Goal: Task Accomplishment & Management: Use online tool/utility

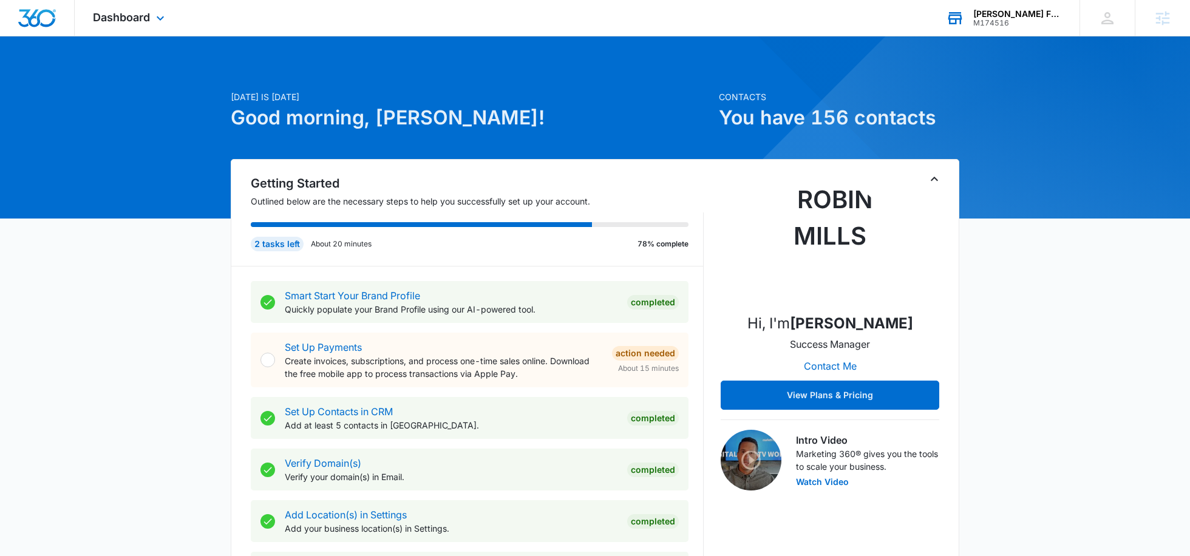
click at [1002, 25] on div "M174516" at bounding box center [1017, 23] width 89 height 9
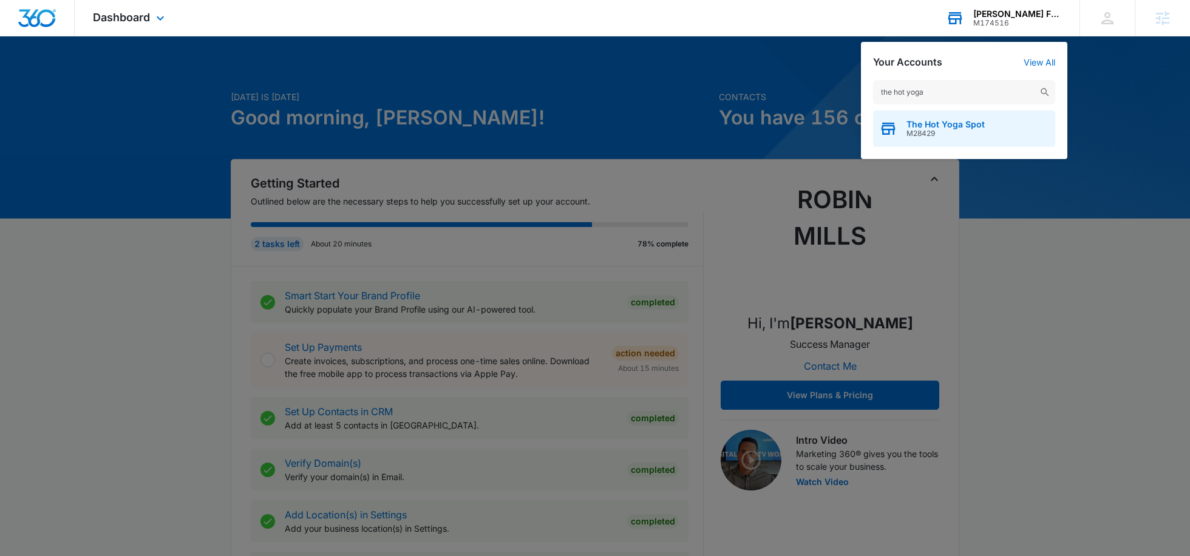
type input "the hot yoga"
click at [939, 127] on span "The Hot Yoga Spot" at bounding box center [946, 125] width 78 height 10
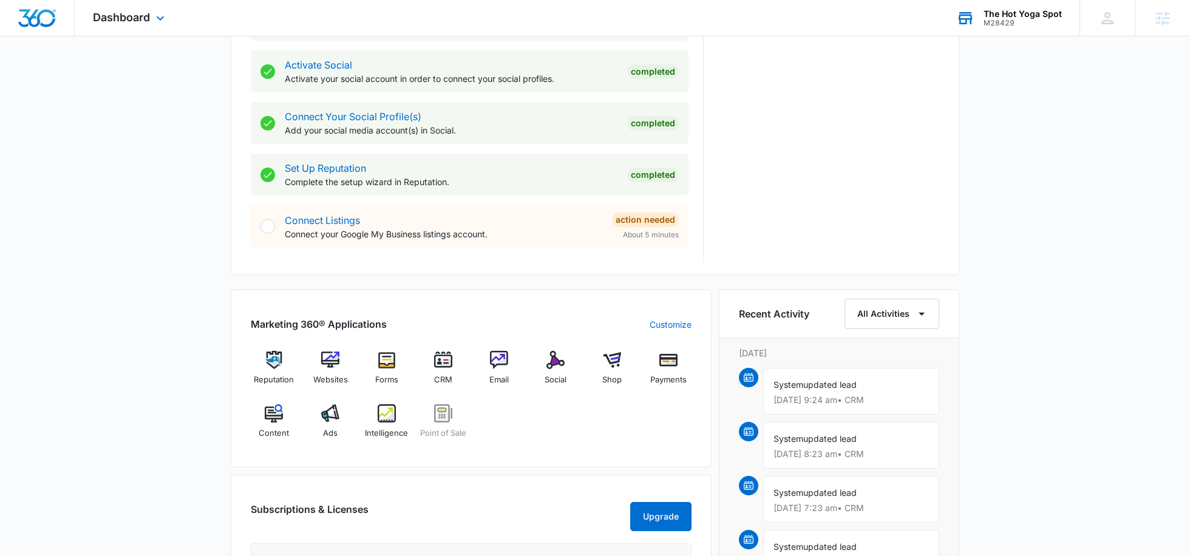
scroll to position [511, 0]
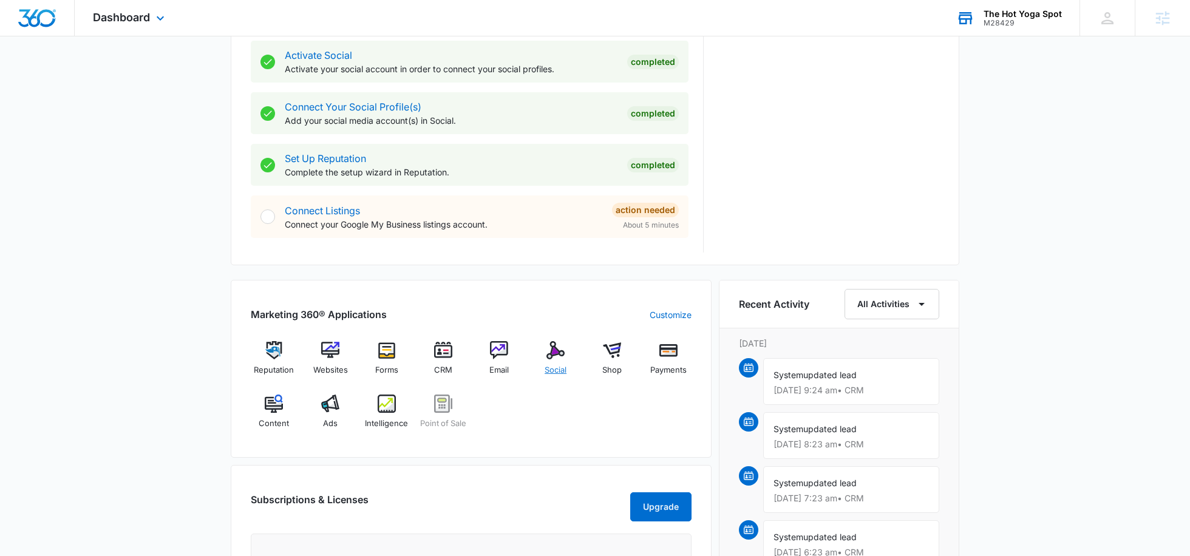
click at [540, 361] on div "Social" at bounding box center [556, 363] width 47 height 44
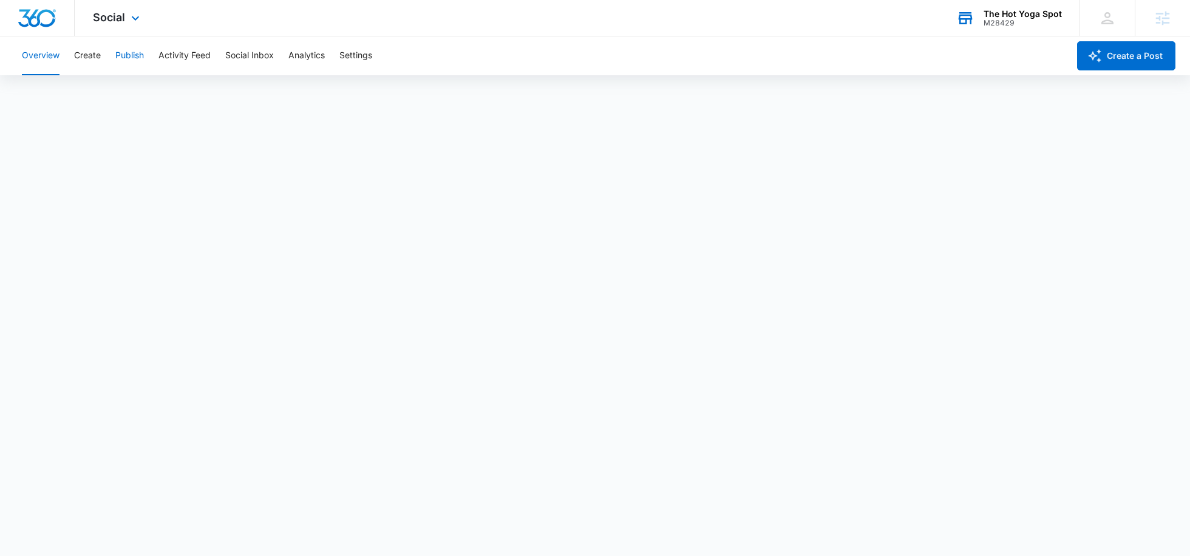
click at [138, 59] on button "Publish" at bounding box center [129, 55] width 29 height 39
